Goal: Information Seeking & Learning: Learn about a topic

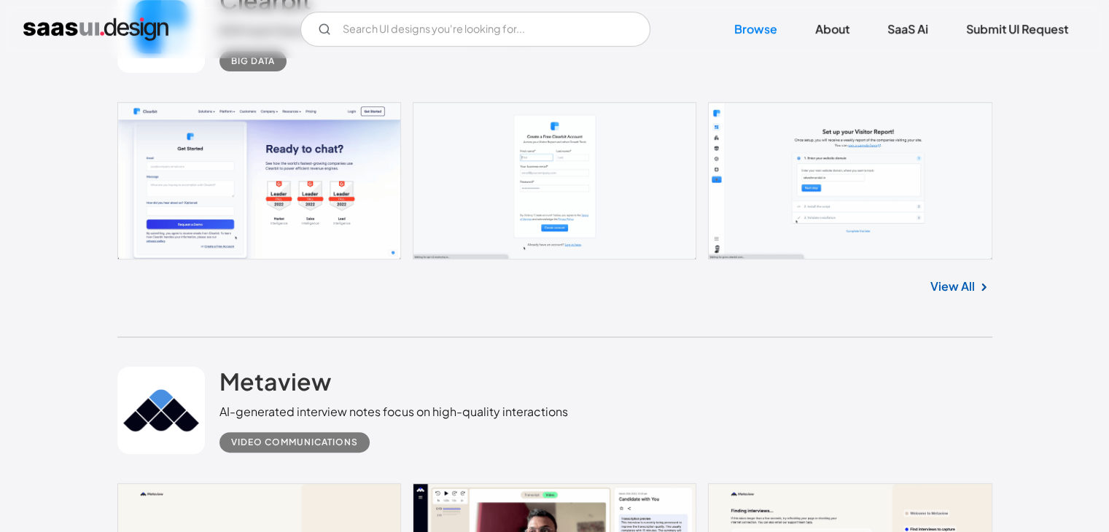
scroll to position [473, 0]
click at [392, 30] on input "Email Form" at bounding box center [475, 29] width 350 height 35
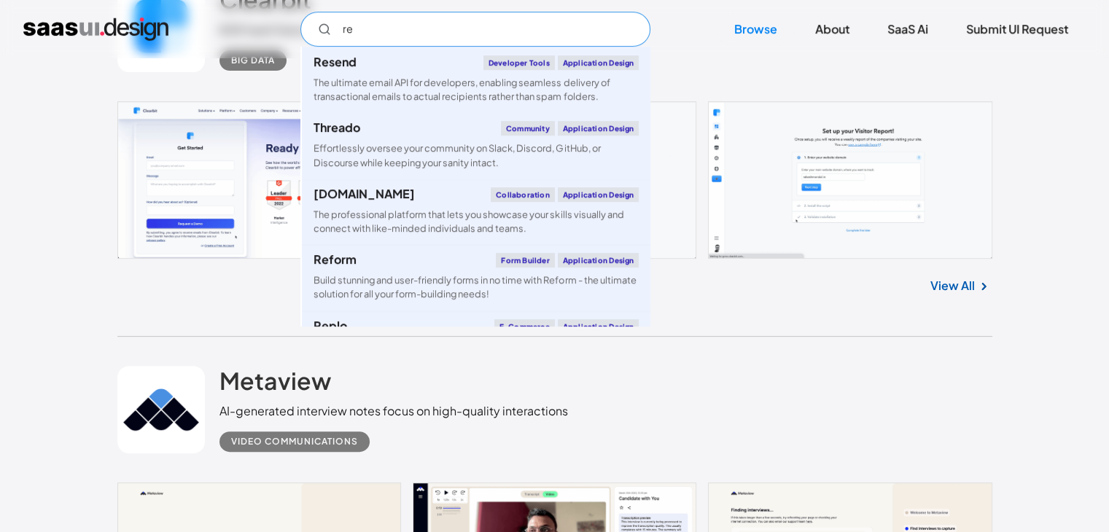
type input "r"
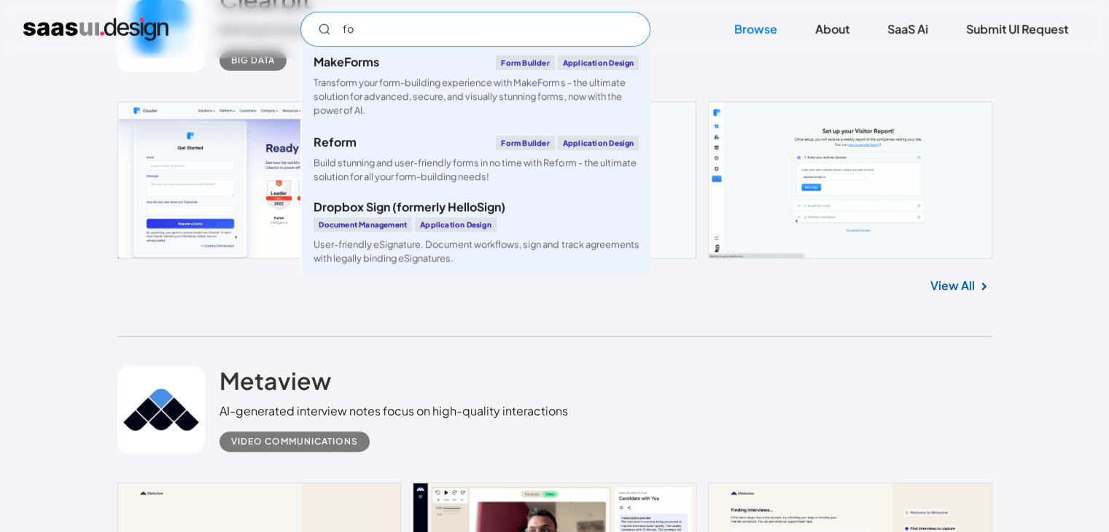
type input "f"
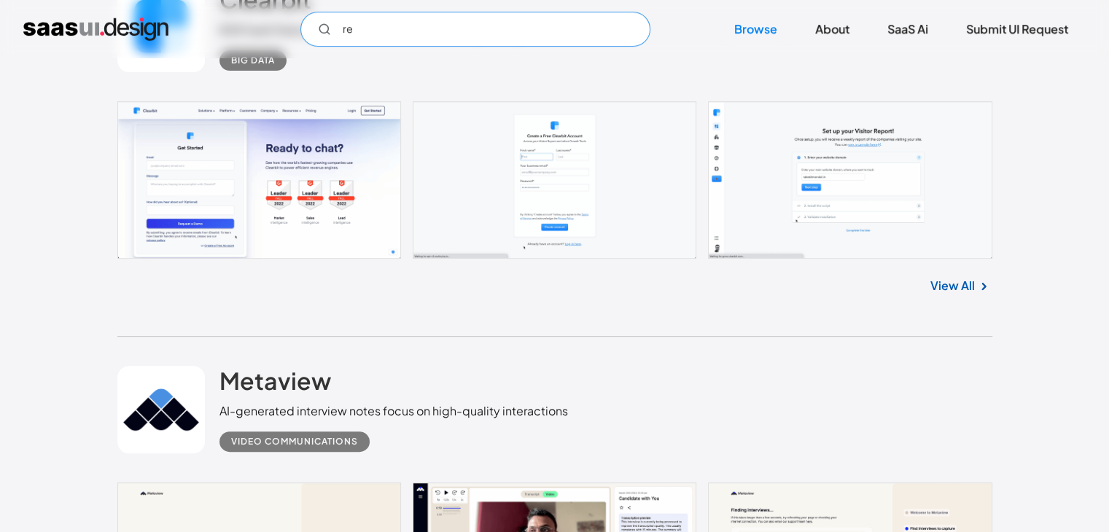
type input "r"
click at [938, 26] on link "SaaS Ai" at bounding box center [908, 29] width 76 height 32
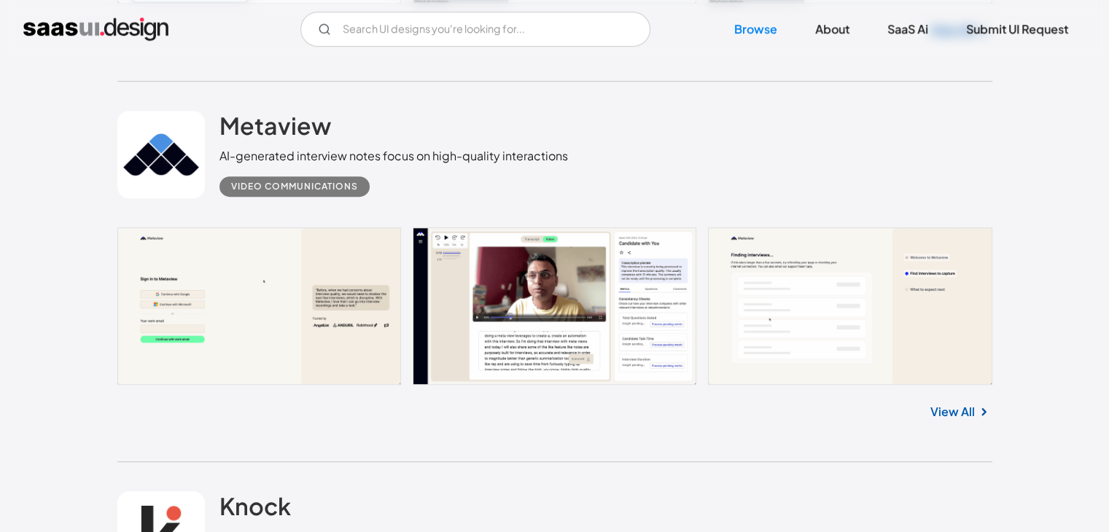
scroll to position [737, 0]
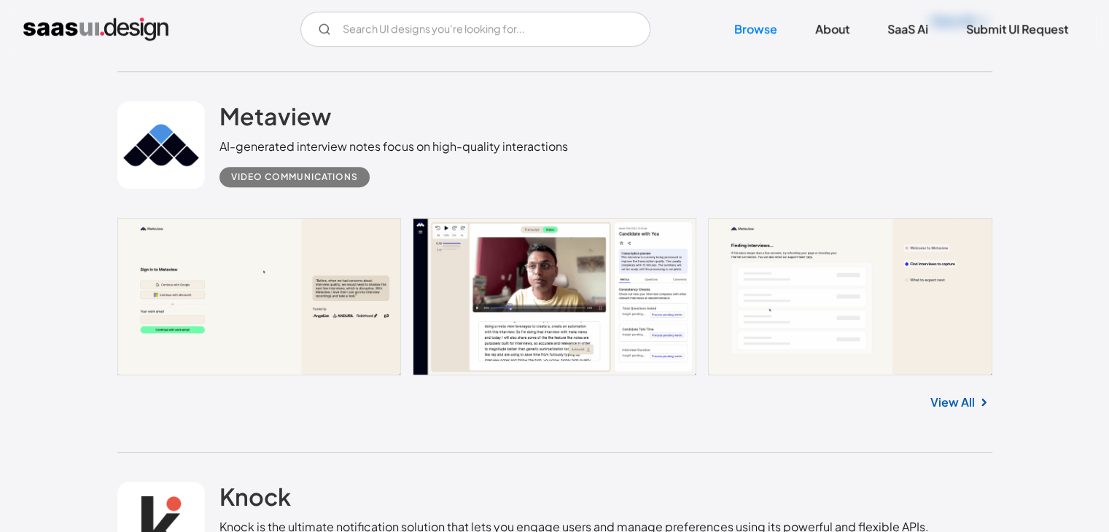
click at [301, 248] on link at bounding box center [554, 297] width 875 height 158
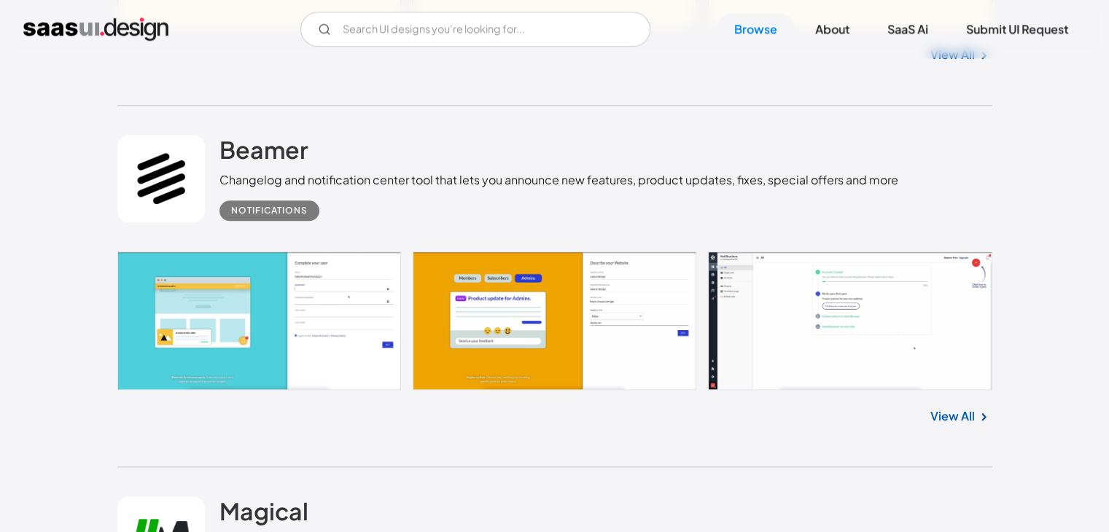
scroll to position [1755, 0]
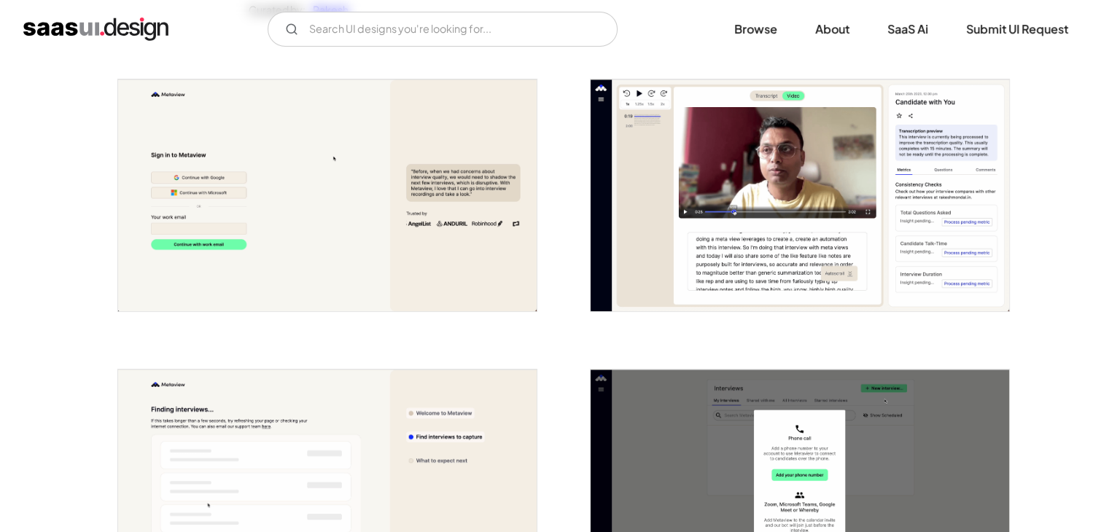
scroll to position [265, 0]
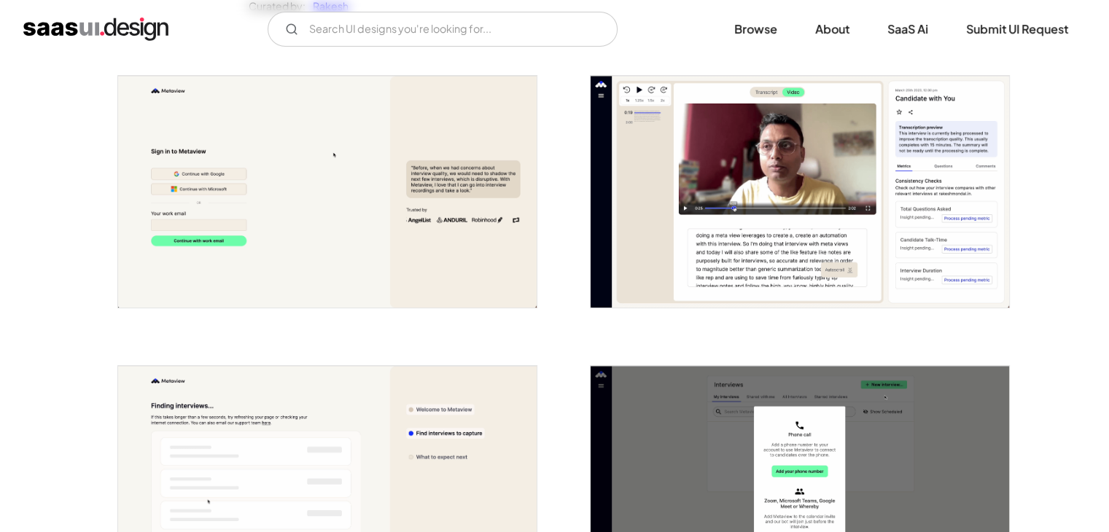
click at [309, 253] on img "open lightbox" at bounding box center [327, 192] width 419 height 232
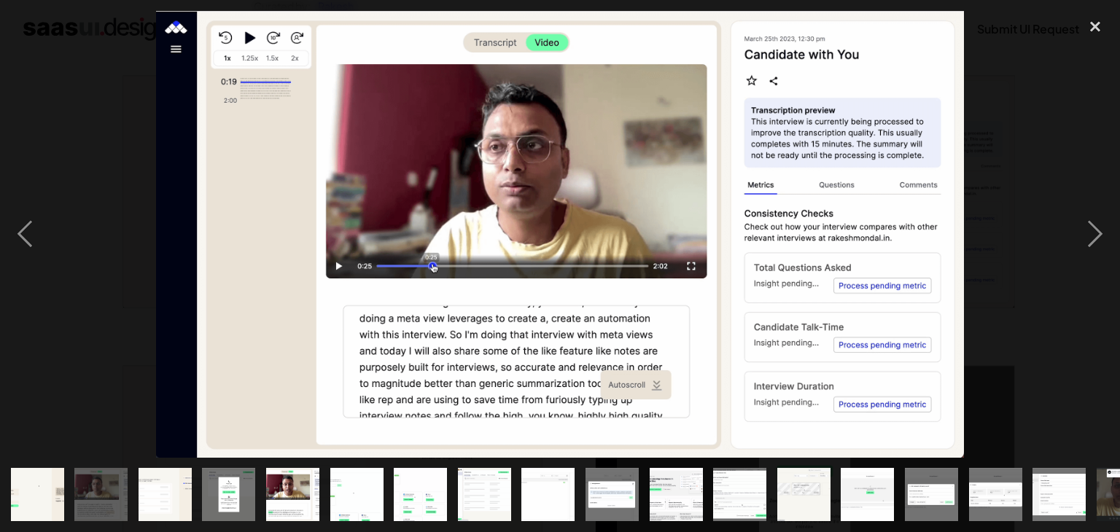
click at [617, 263] on img at bounding box center [560, 234] width 808 height 447
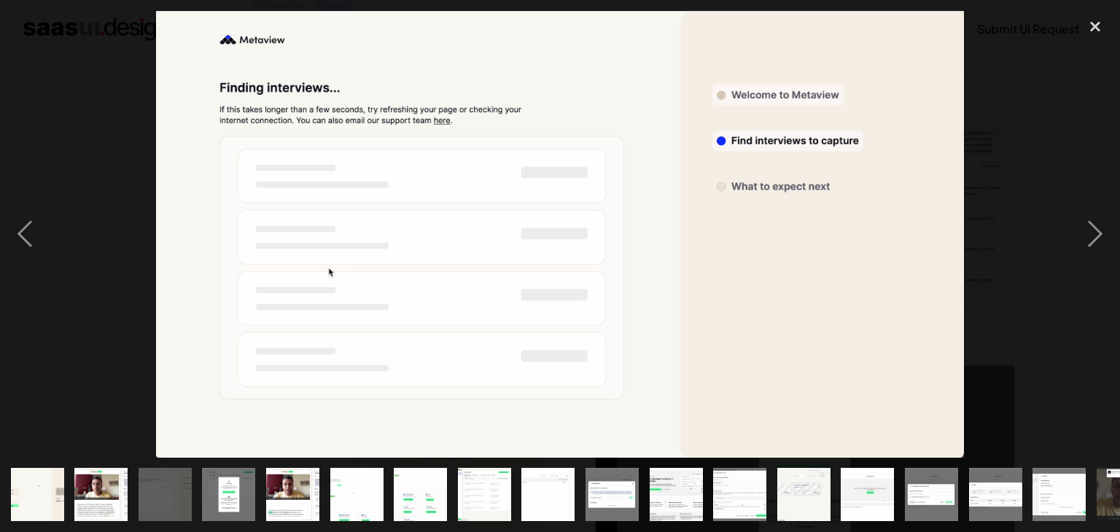
click at [55, 161] on div at bounding box center [560, 234] width 1120 height 447
